Goal: Task Accomplishment & Management: Use online tool/utility

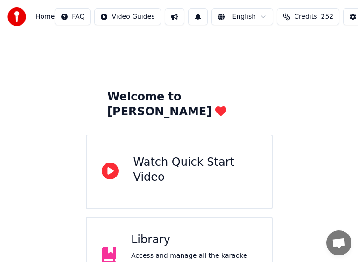
drag, startPoint x: 218, startPoint y: 1, endPoint x: 149, endPoint y: 2, distance: 68.6
click at [149, 2] on div "Home FAQ Video Guides English Credits 252 Settings" at bounding box center [179, 17] width 358 height 34
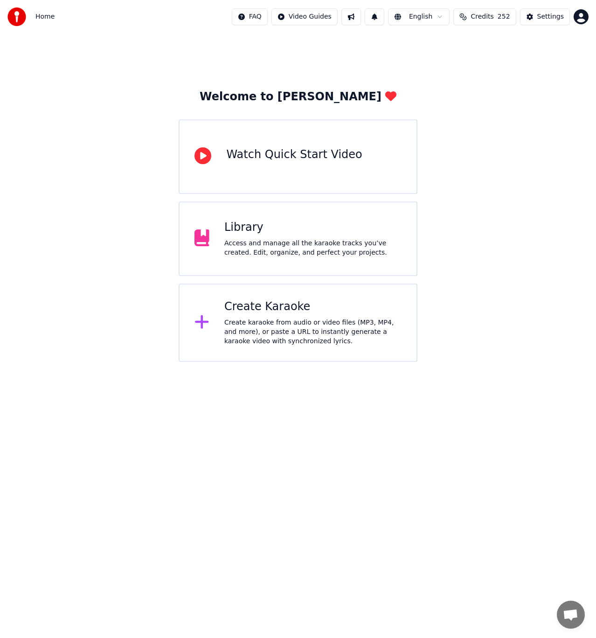
click at [308, 301] on div "Create Karaoke" at bounding box center [312, 307] width 177 height 15
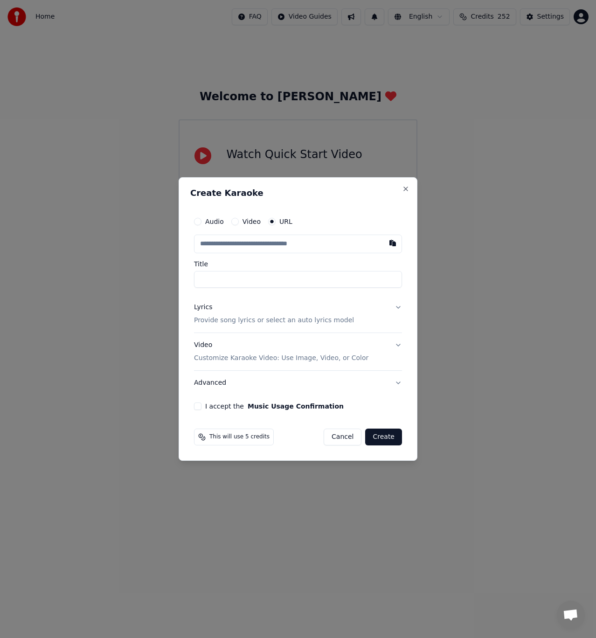
click at [234, 224] on button "Video" at bounding box center [234, 221] width 7 height 7
click at [272, 224] on button "URL" at bounding box center [271, 221] width 7 height 7
click at [324, 242] on input "text" at bounding box center [298, 244] width 208 height 19
click at [315, 248] on input "text" at bounding box center [298, 244] width 208 height 19
click at [389, 245] on button "button" at bounding box center [393, 243] width 19 height 17
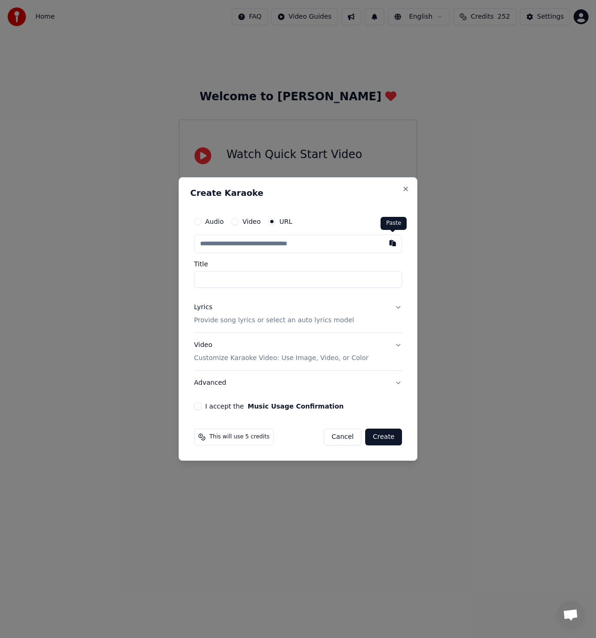
type input "**********"
click at [212, 383] on button "Advanced" at bounding box center [298, 383] width 208 height 24
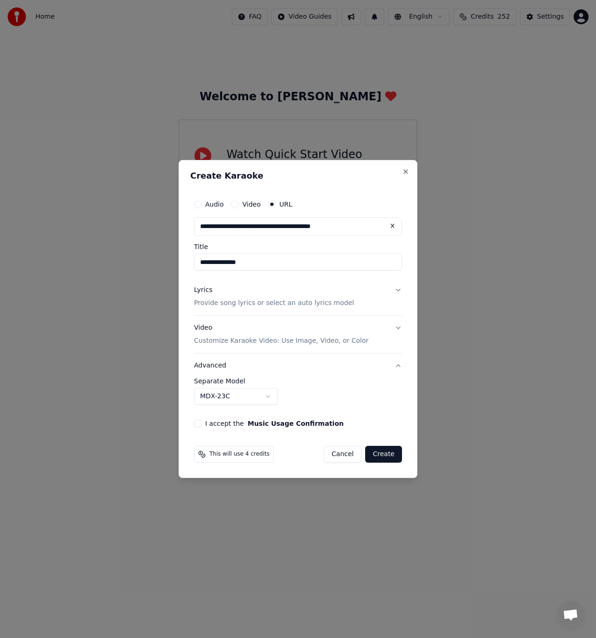
click at [220, 372] on button "Advanced" at bounding box center [298, 366] width 208 height 24
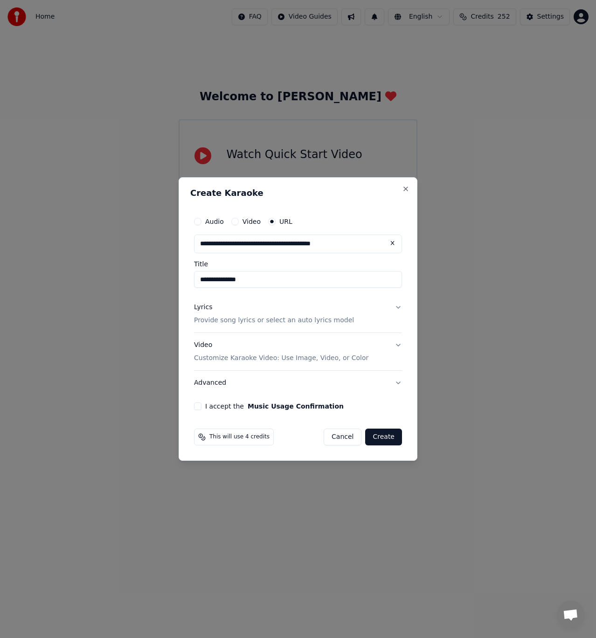
click at [199, 407] on button "I accept the Music Usage Confirmation" at bounding box center [197, 406] width 7 height 7
click at [206, 442] on div "This will use 4 credits" at bounding box center [234, 437] width 80 height 17
click at [395, 440] on button "Create" at bounding box center [383, 437] width 37 height 17
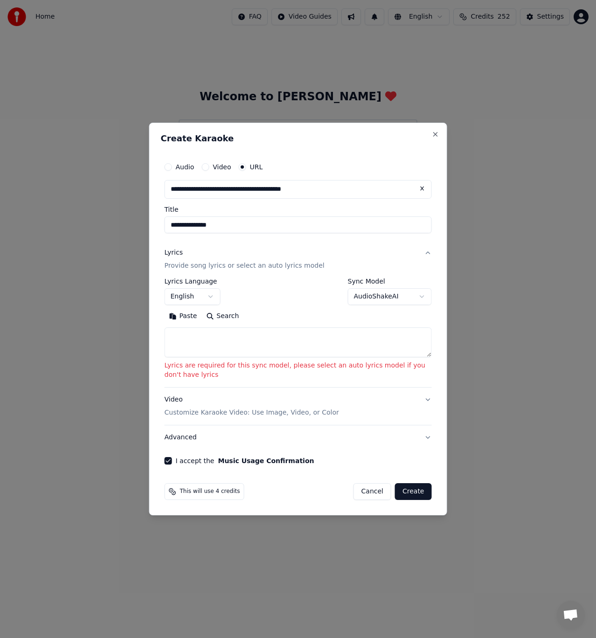
click at [423, 487] on button "Create" at bounding box center [413, 491] width 37 height 17
click at [437, 134] on button "Close" at bounding box center [435, 134] width 7 height 7
select select
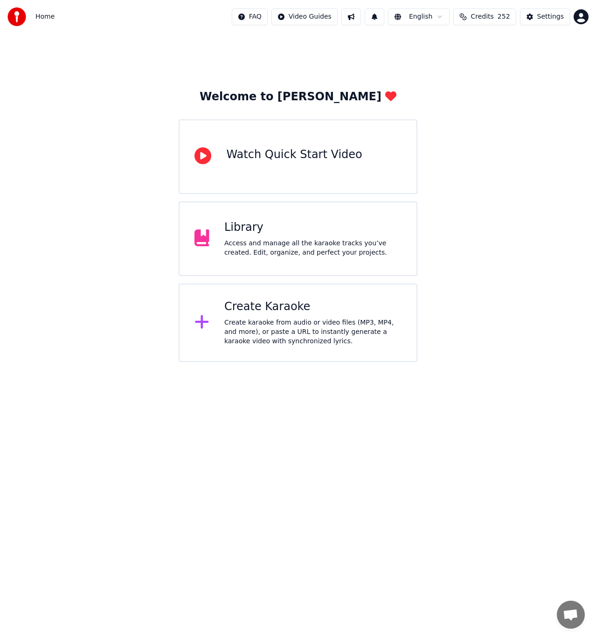
click at [462, 281] on div "Welcome to Youka Watch Quick Start Video Library Access and manage all the kara…" at bounding box center [298, 198] width 596 height 329
